Goal: Information Seeking & Learning: Learn about a topic

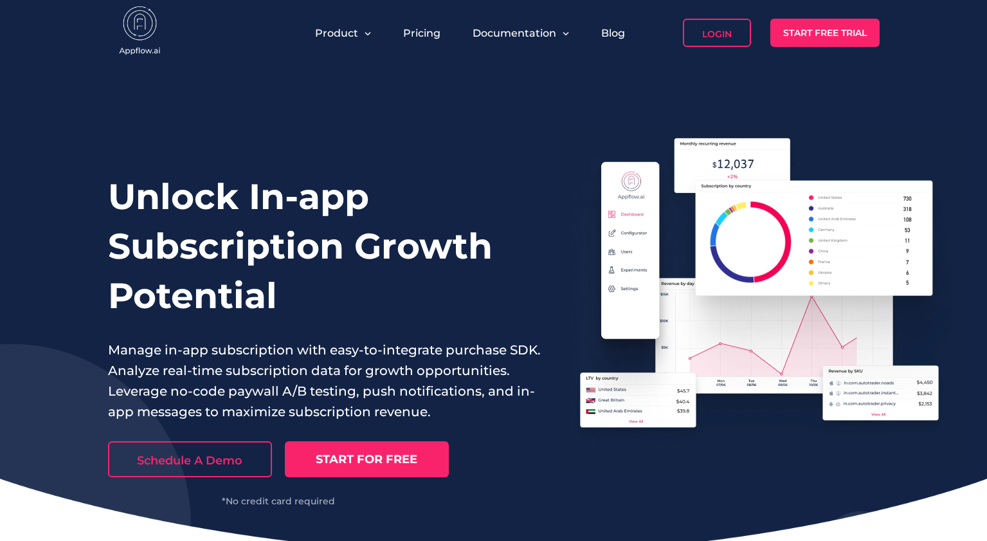
click at [712, 45] on link "Login" at bounding box center [717, 33] width 68 height 28
click at [417, 16] on div "Product Pricing Documentation Blog Login Start Free Trial" at bounding box center [493, 33] width 771 height 66
click at [414, 25] on div "Pricing" at bounding box center [422, 33] width 50 height 28
click at [411, 33] on link "Pricing" at bounding box center [421, 33] width 37 height 12
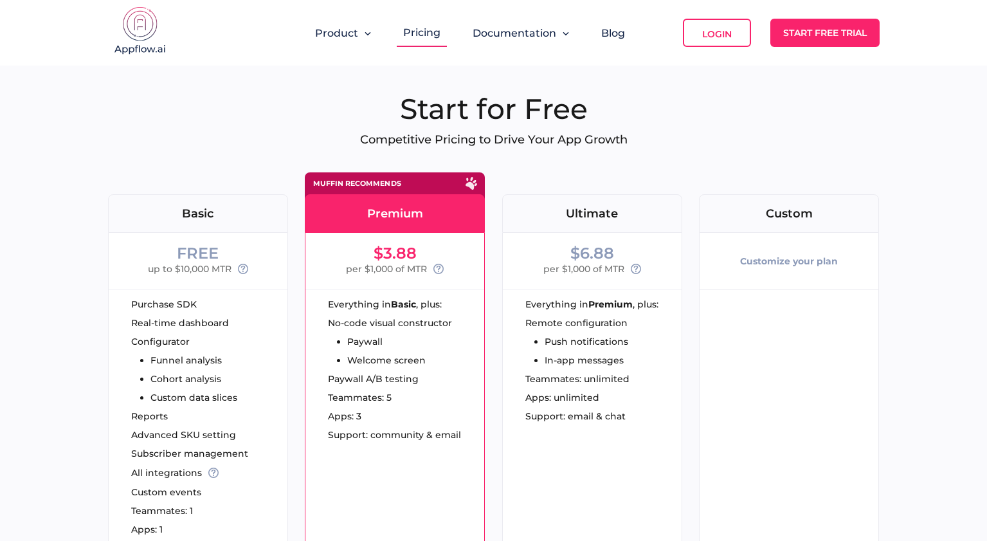
drag, startPoint x: 104, startPoint y: 571, endPoint x: 4, endPoint y: 507, distance: 119.1
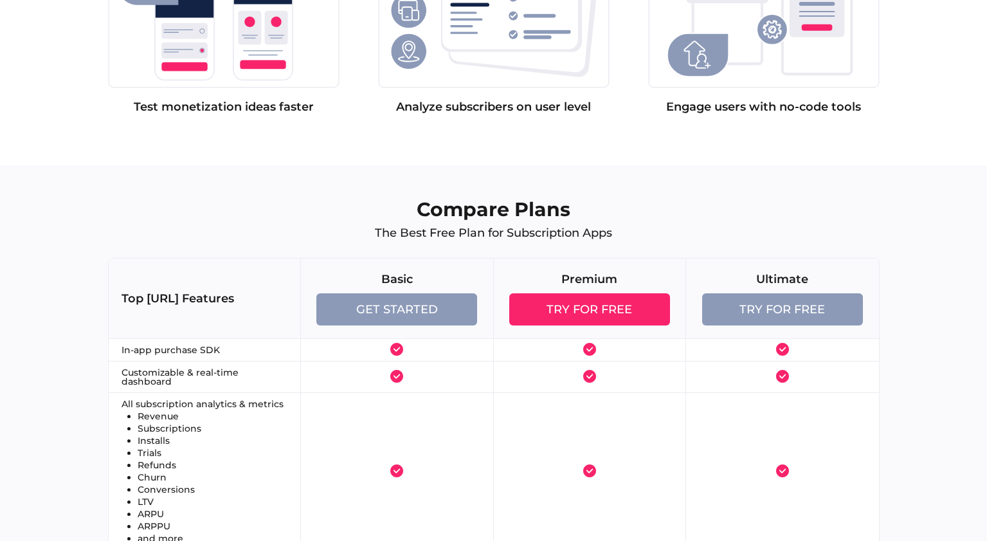
scroll to position [1093, 0]
